Goal: Task Accomplishment & Management: Manage account settings

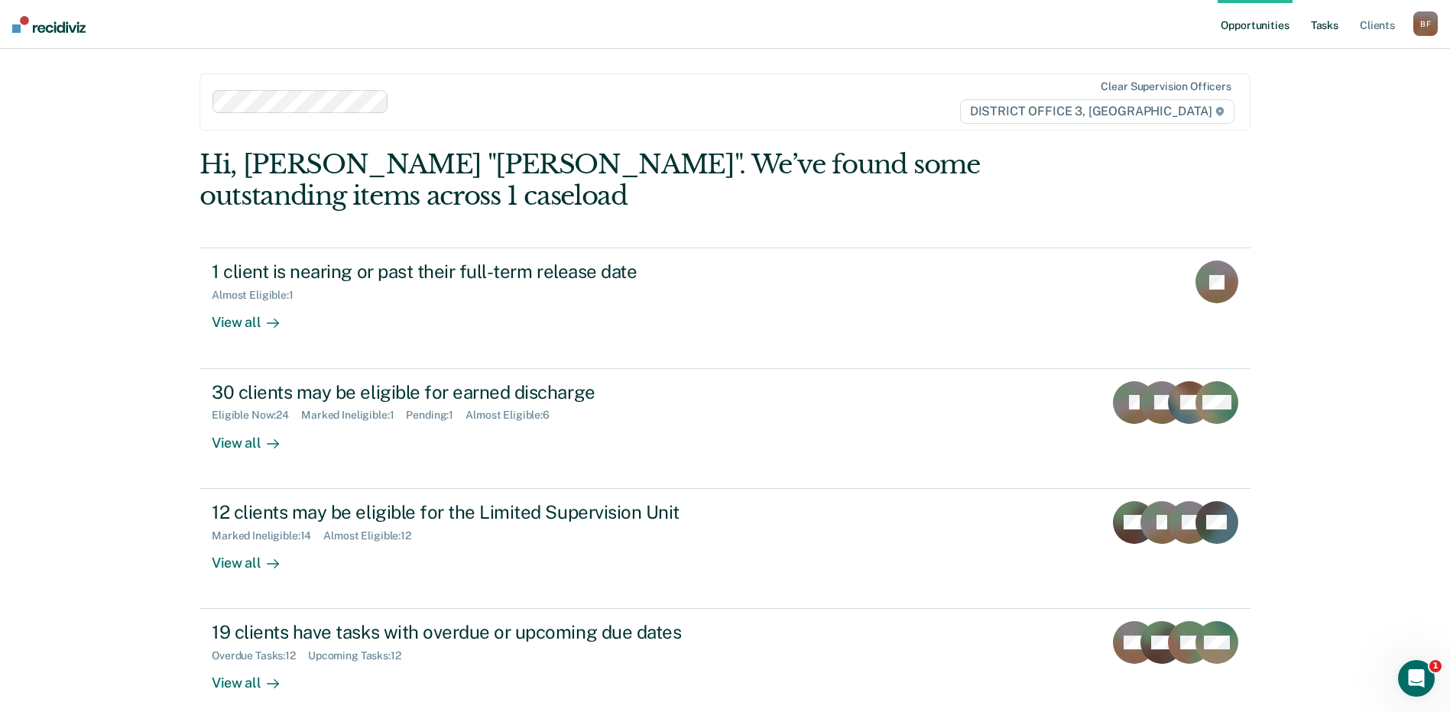
click at [1323, 23] on link "Tasks" at bounding box center [1325, 24] width 34 height 49
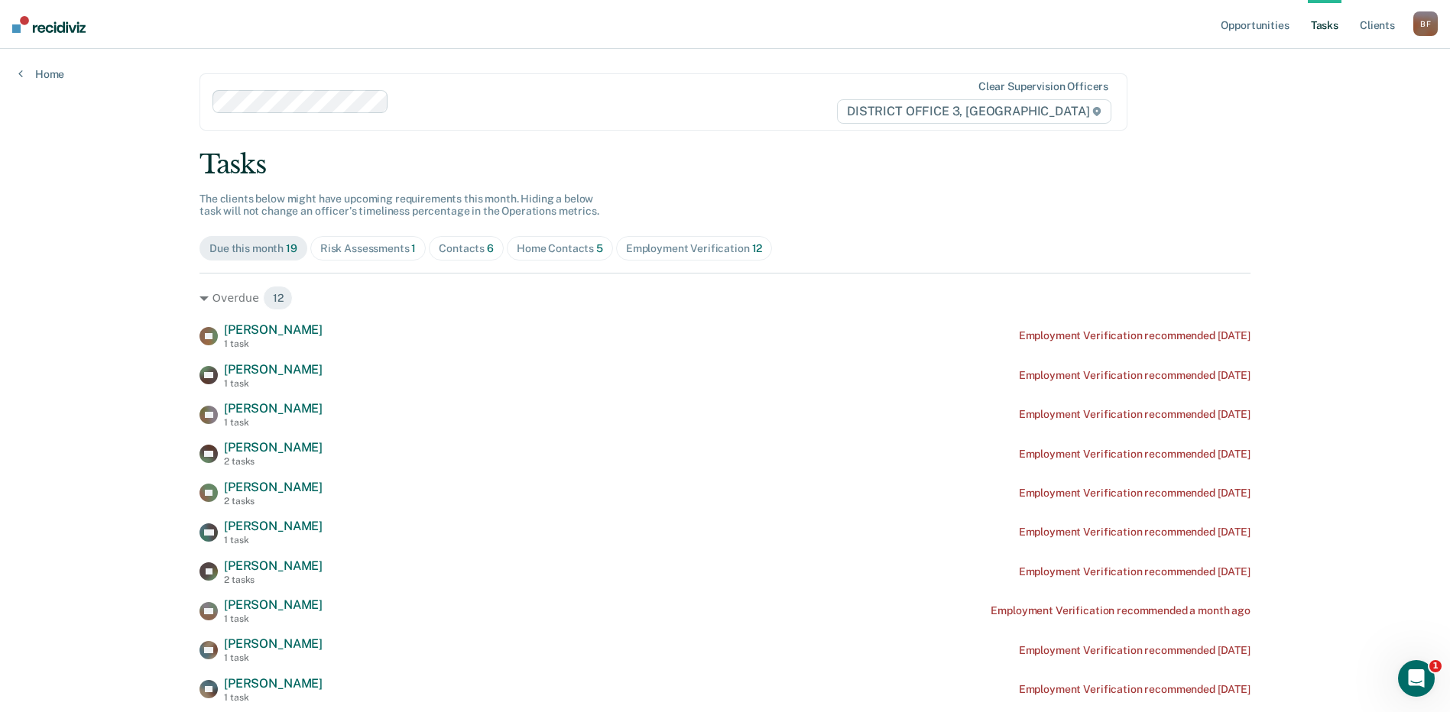
click at [374, 251] on div "Risk Assessments 1" at bounding box center [368, 248] width 96 height 13
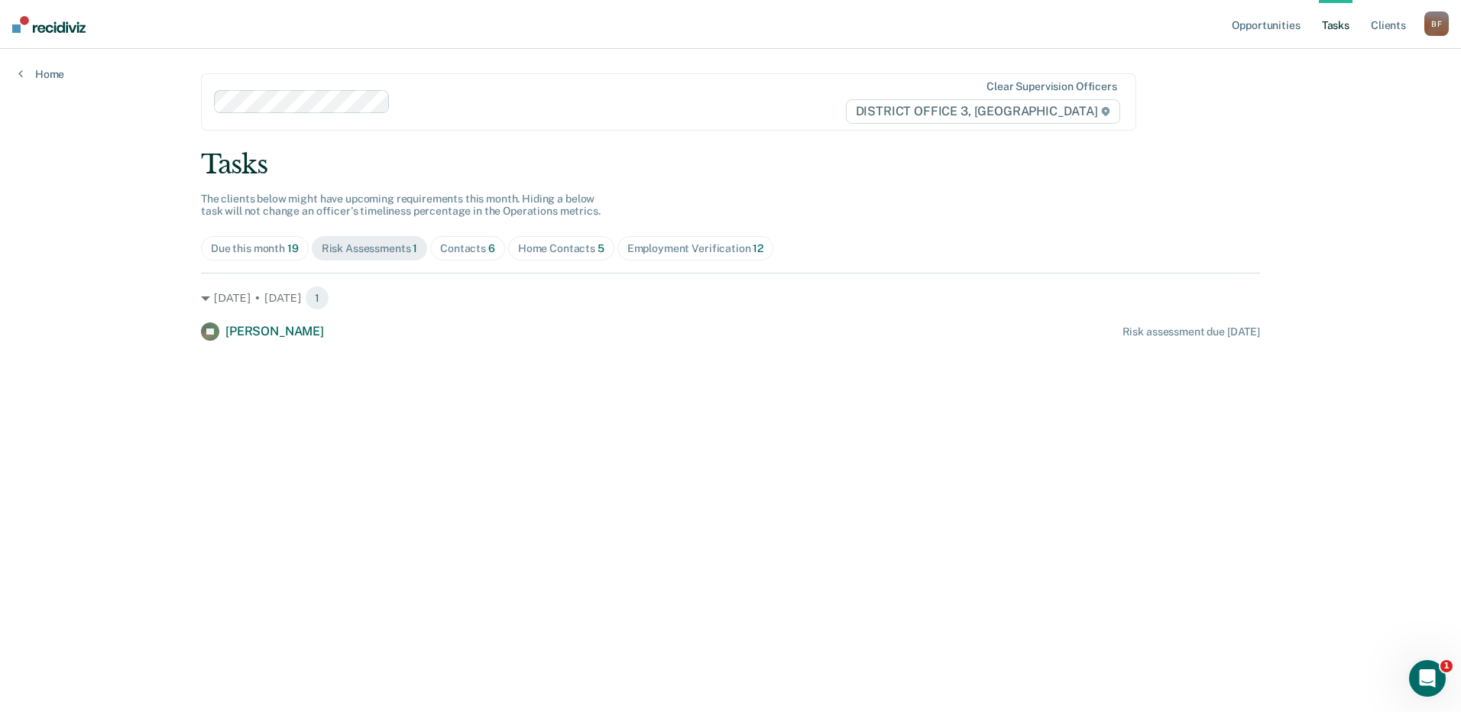
click at [455, 251] on div "Contacts 6" at bounding box center [467, 248] width 55 height 13
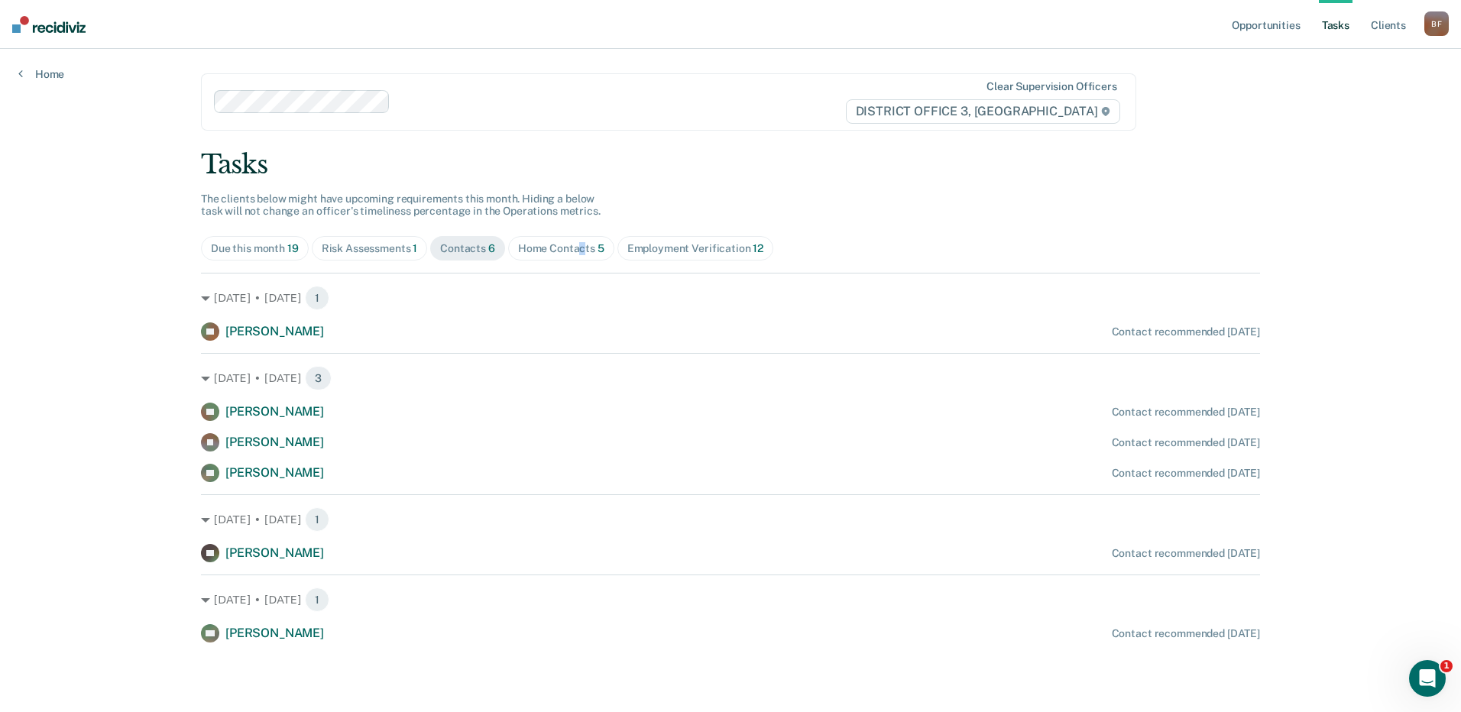
click at [582, 251] on div "Home Contacts 5" at bounding box center [561, 248] width 86 height 13
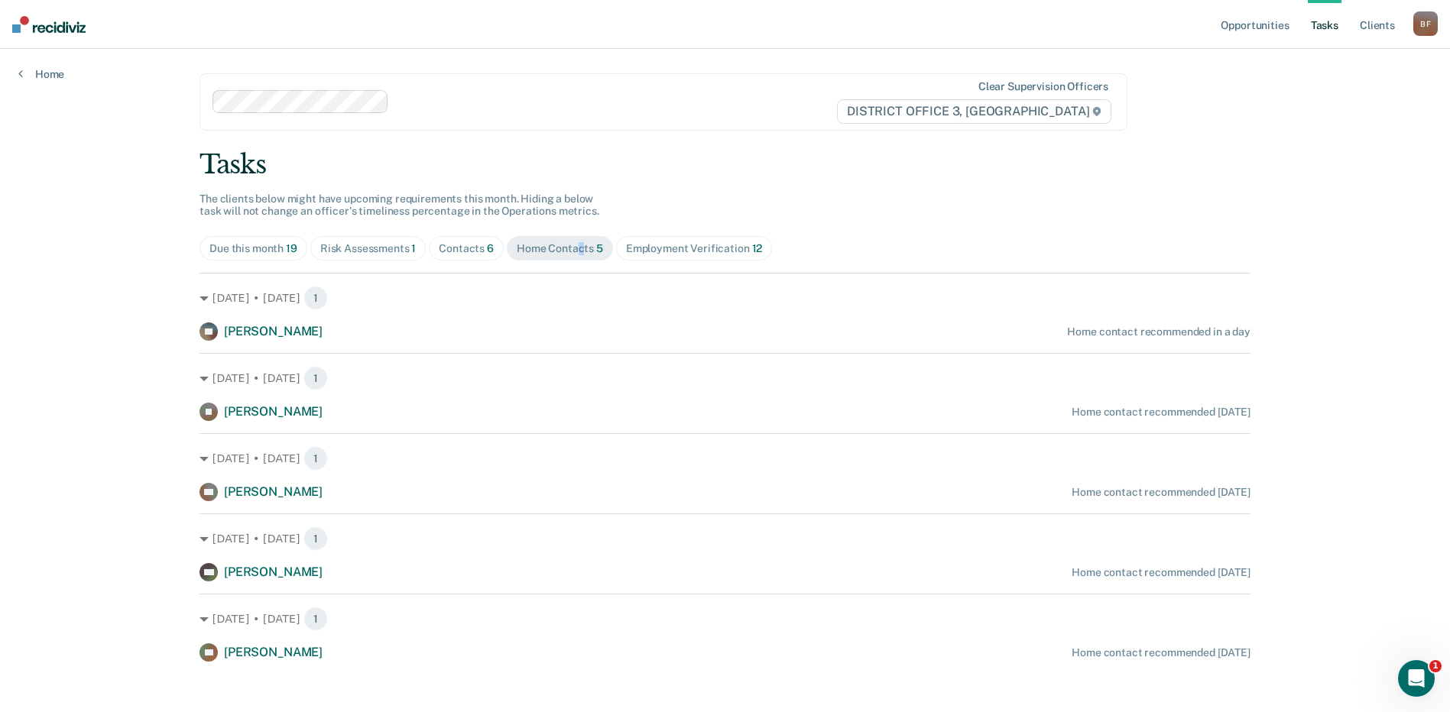
scroll to position [11, 0]
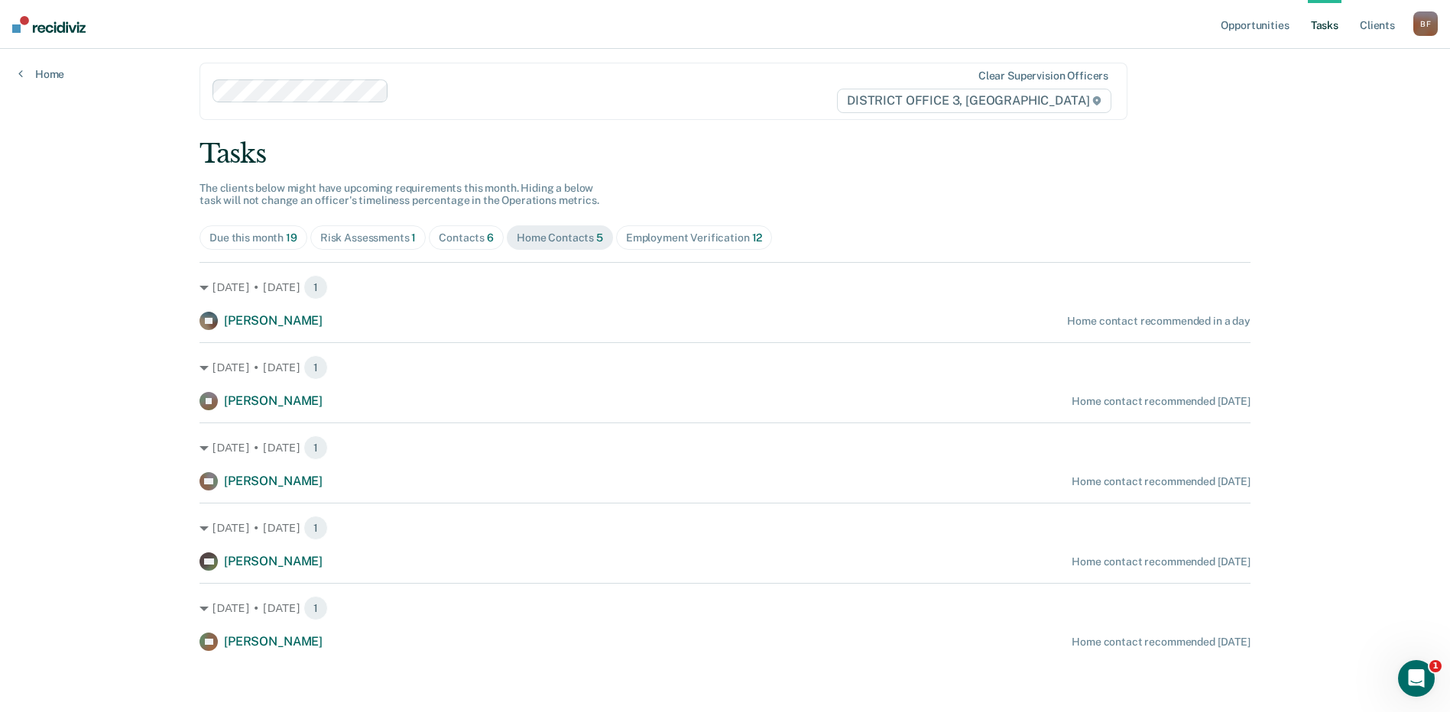
click at [655, 358] on div "[DATE] • [DATE] 1" at bounding box center [724, 367] width 1051 height 24
